Goal: Task Accomplishment & Management: Manage account settings

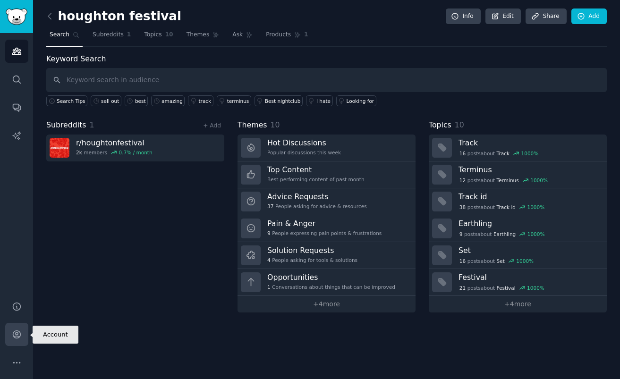
click at [21, 338] on icon "Sidebar" at bounding box center [17, 335] width 10 height 10
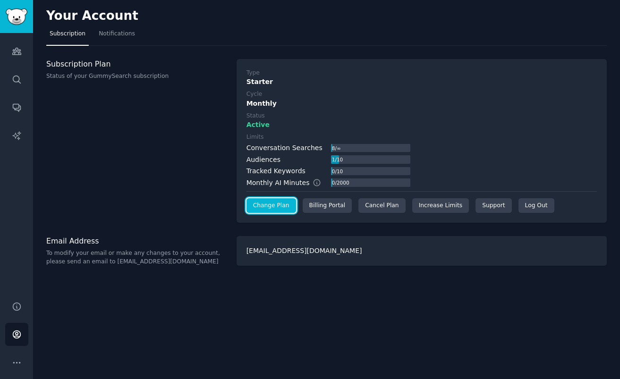
click at [282, 211] on link "Change Plan" at bounding box center [272, 205] width 50 height 15
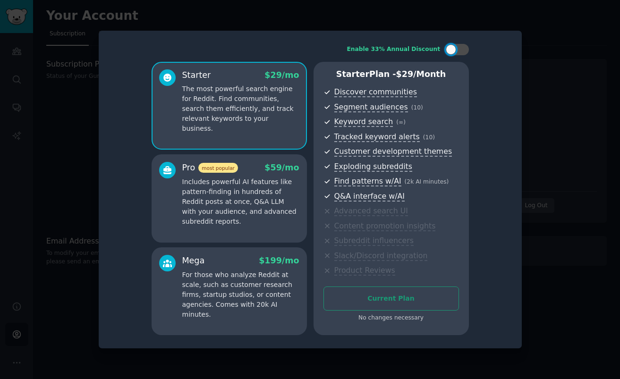
click at [553, 94] on div at bounding box center [310, 189] width 620 height 379
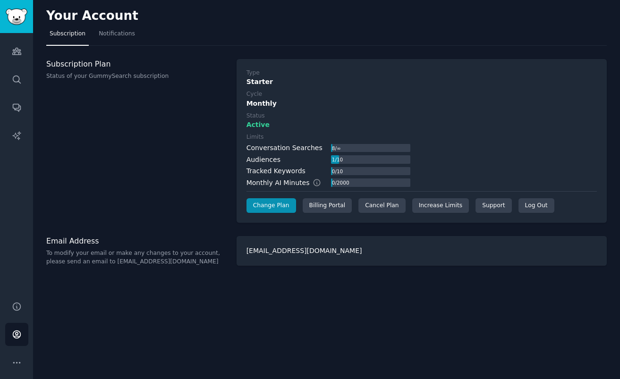
click at [382, 217] on div "Type Starter Cycle Monthly Status Active Limits Conversation Searches 8 / ∞ Aud…" at bounding box center [422, 141] width 370 height 164
click at [379, 207] on div "Cancel Plan" at bounding box center [382, 205] width 47 height 15
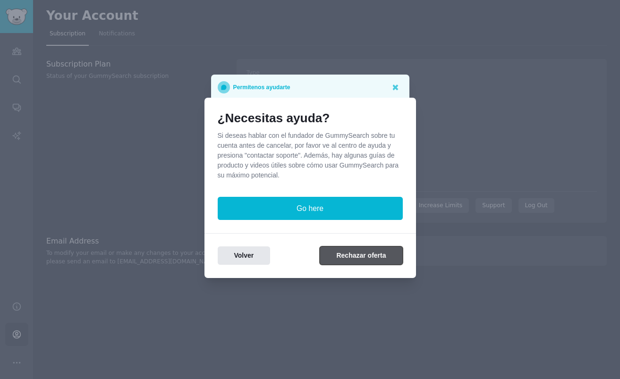
click at [352, 257] on button "Rechazar oferta" at bounding box center [361, 256] width 83 height 18
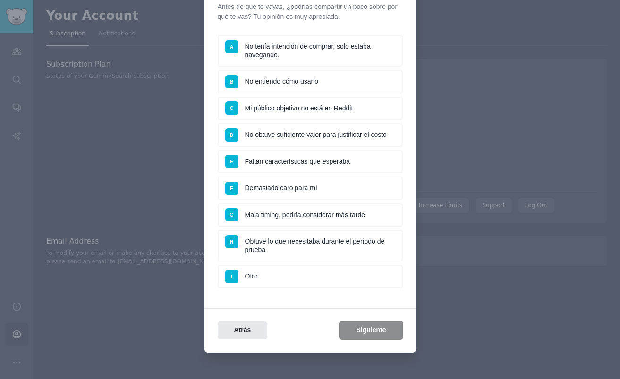
scroll to position [61, 0]
click at [290, 78] on li "B No entiendo cómo usarlo" at bounding box center [310, 81] width 185 height 24
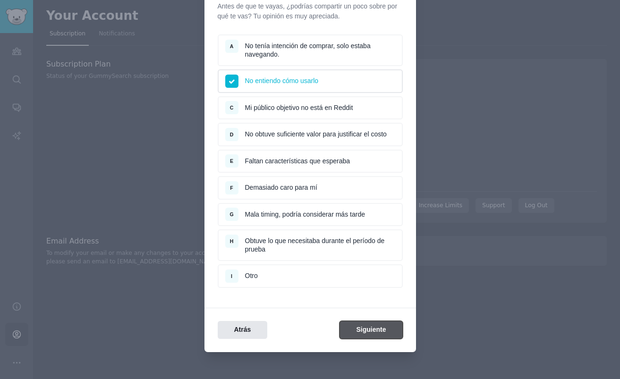
click at [390, 326] on button "Siguiente" at bounding box center [371, 330] width 63 height 18
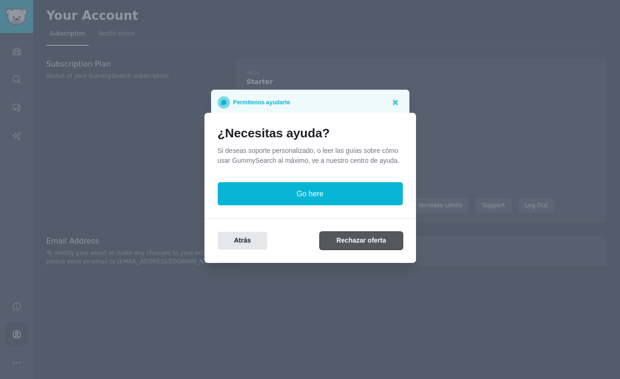
scroll to position [0, 0]
click at [348, 239] on button "Rechazar oferta" at bounding box center [361, 241] width 83 height 18
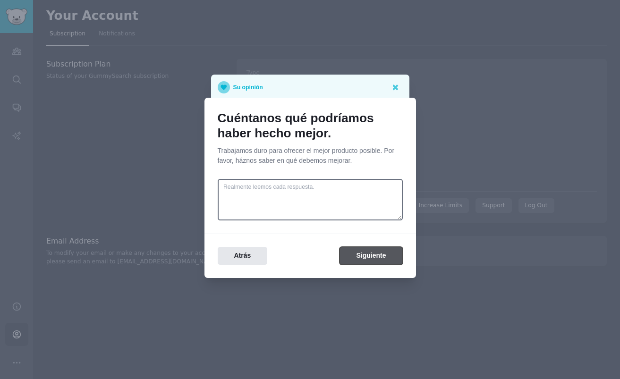
click at [352, 252] on button "Siguiente" at bounding box center [371, 256] width 63 height 18
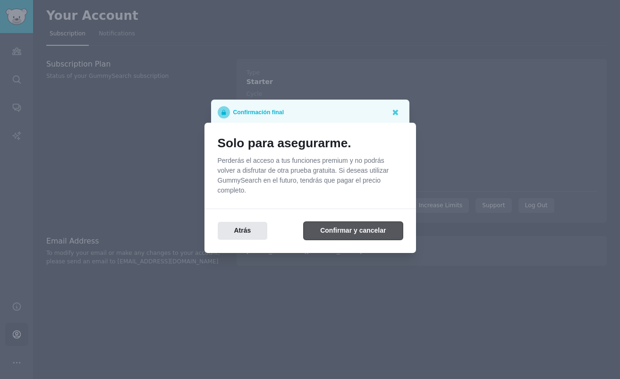
click at [350, 228] on button "Confirmar y cancelar" at bounding box center [353, 231] width 99 height 18
